Goal: Use online tool/utility: Utilize a website feature to perform a specific function

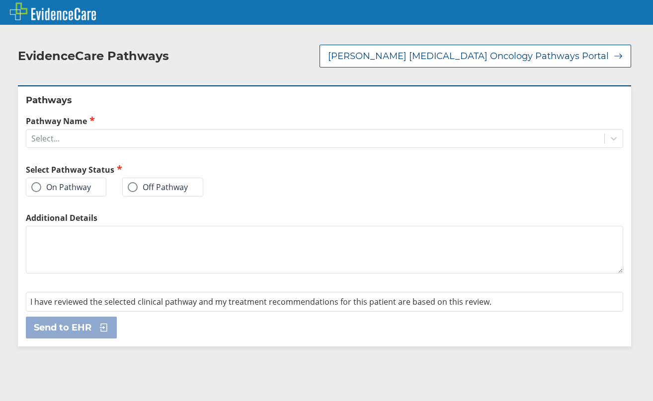
click at [83, 189] on label "On Pathway" at bounding box center [61, 187] width 60 height 10
click at [0, 0] on input "On Pathway" at bounding box center [0, 0] width 0 height 0
click at [108, 135] on div "Select..." at bounding box center [315, 138] width 578 height 17
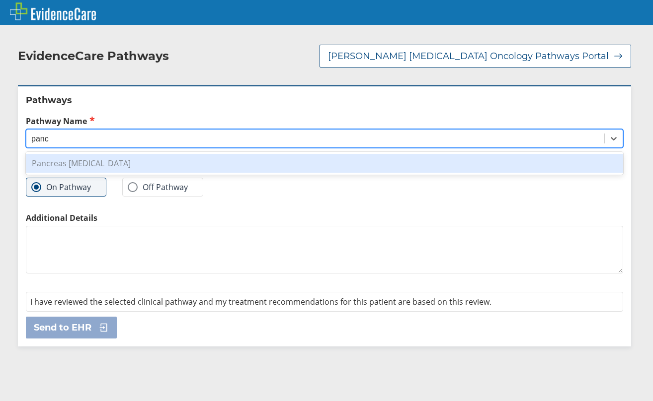
type input "panc"
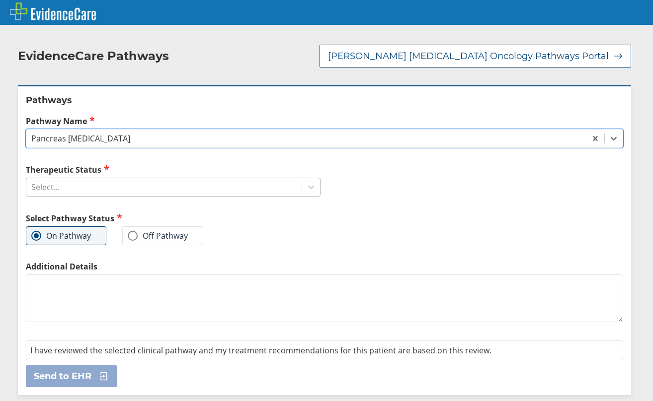
click at [256, 186] on div "Select..." at bounding box center [163, 187] width 275 height 17
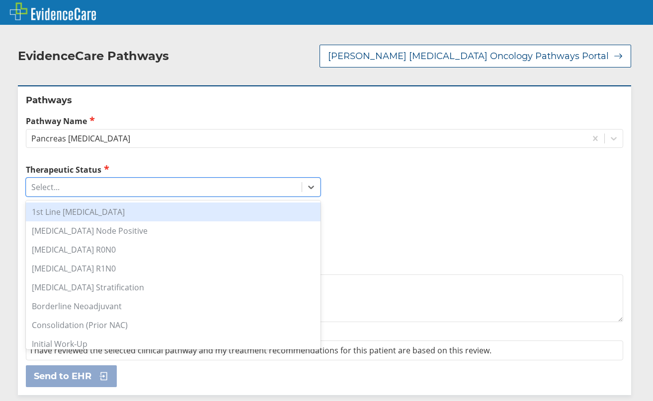
click at [138, 217] on div "1st Line [MEDICAL_DATA]" at bounding box center [173, 212] width 295 height 19
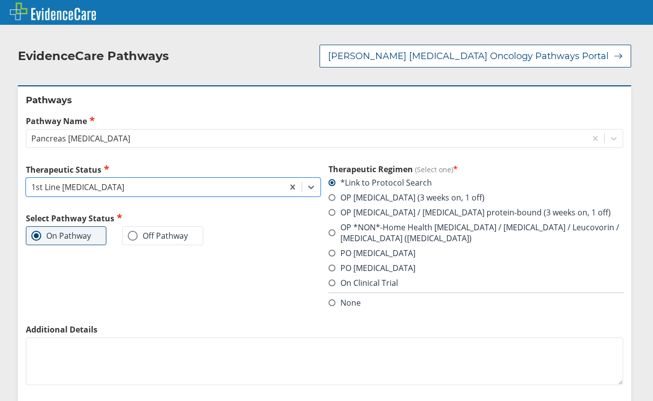
scroll to position [62, 0]
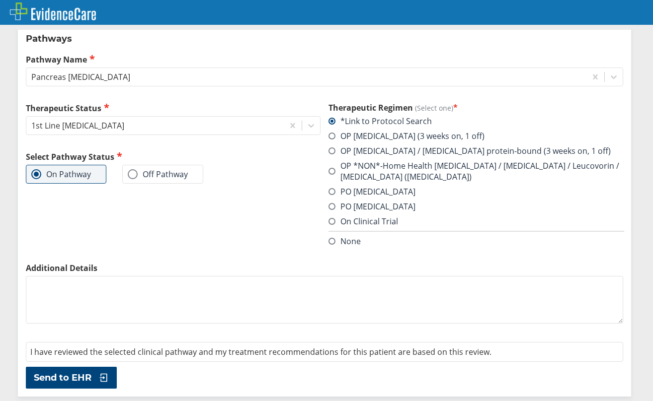
drag, startPoint x: 326, startPoint y: 166, endPoint x: 319, endPoint y: 169, distance: 6.9
click at [328, 166] on label "OP *NON*-Home Health [MEDICAL_DATA] / [MEDICAL_DATA] / Leucovorin / [MEDICAL_DA…" at bounding box center [475, 171] width 295 height 22
click at [0, 0] on input "OP *NON*-Home Health [MEDICAL_DATA] / [MEDICAL_DATA] / Leucovorin / [MEDICAL_DA…" at bounding box center [0, 0] width 0 height 0
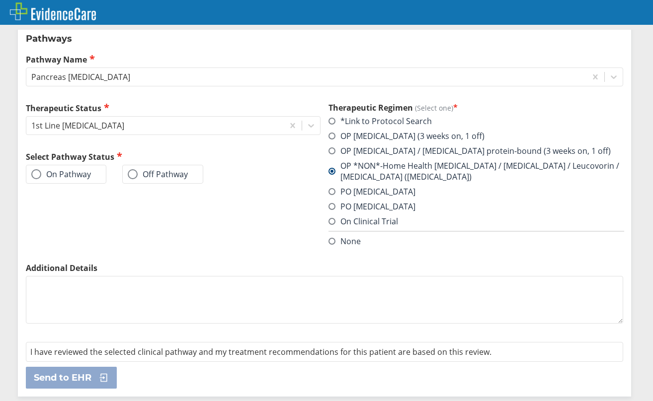
click at [31, 170] on label "On Pathway" at bounding box center [61, 174] width 60 height 10
click at [0, 0] on input "On Pathway" at bounding box center [0, 0] width 0 height 0
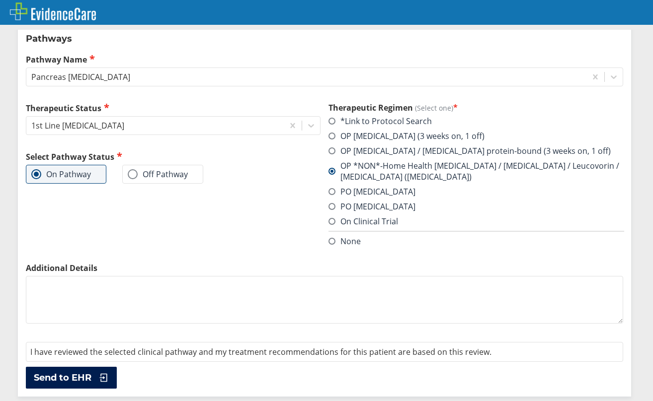
click at [82, 378] on span "Send to EHR" at bounding box center [63, 378] width 58 height 12
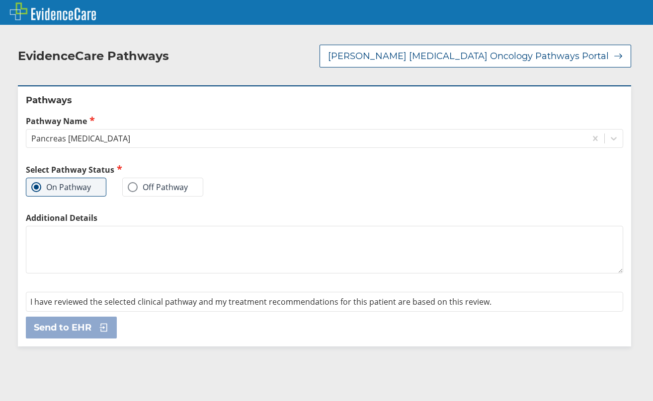
scroll to position [0, 0]
